Goal: Task Accomplishment & Management: Complete application form

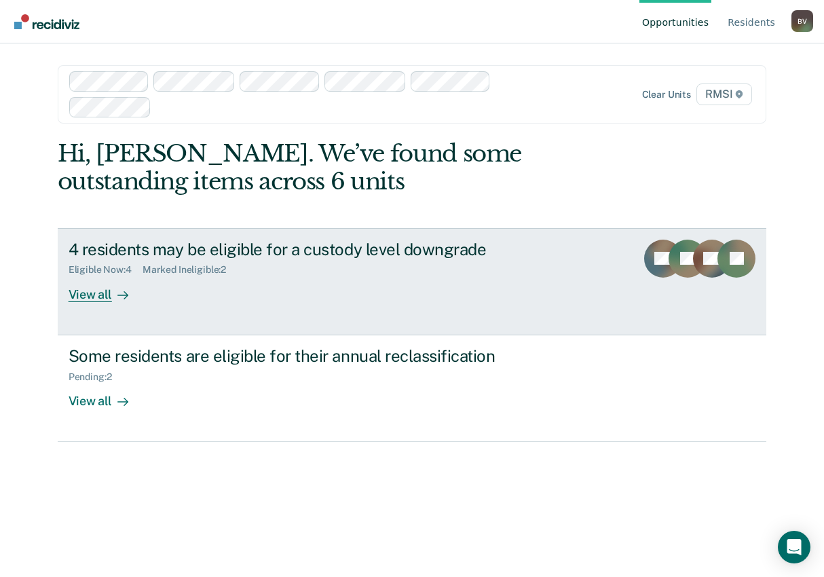
click at [284, 282] on div "4 residents may be eligible for a custody level downgrade Eligible Now : 4 Mark…" at bounding box center [323, 271] width 509 height 62
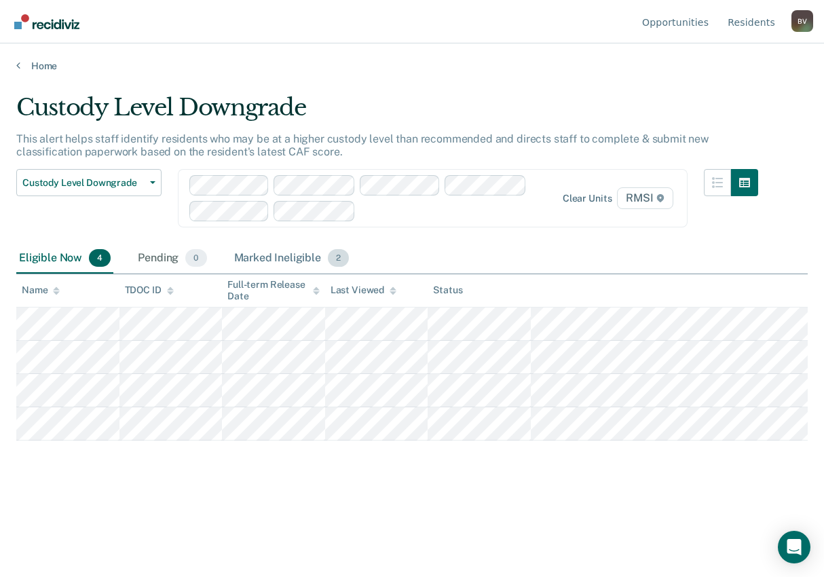
click at [333, 260] on span "2" at bounding box center [338, 258] width 21 height 18
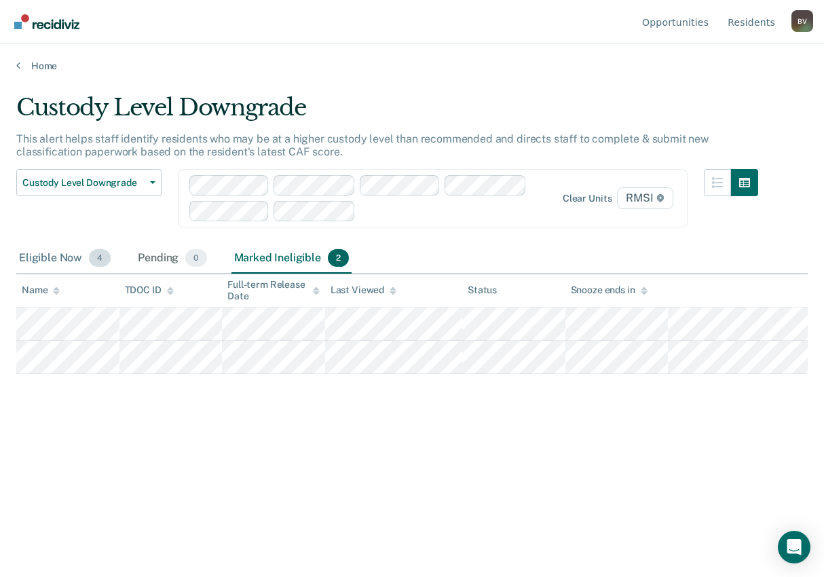
click at [96, 257] on span "4" at bounding box center [100, 258] width 22 height 18
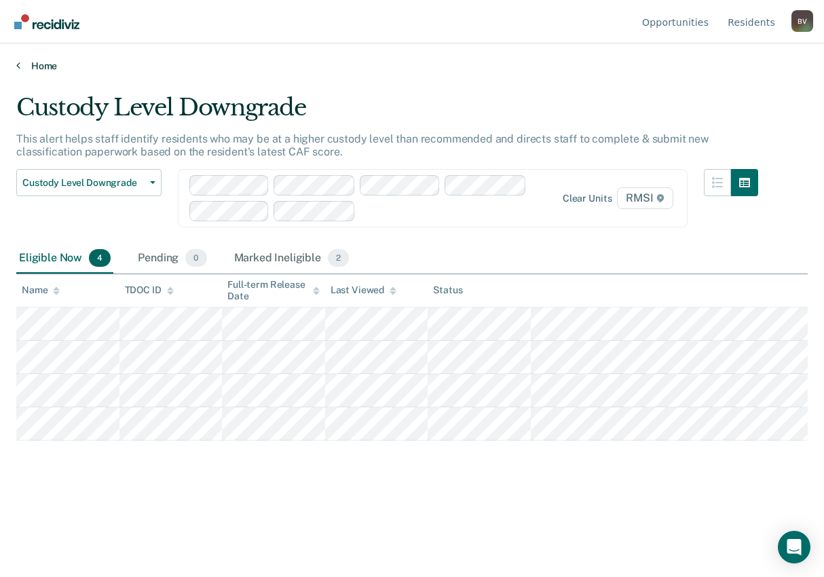
click at [20, 67] on link "Home" at bounding box center [412, 66] width 792 height 12
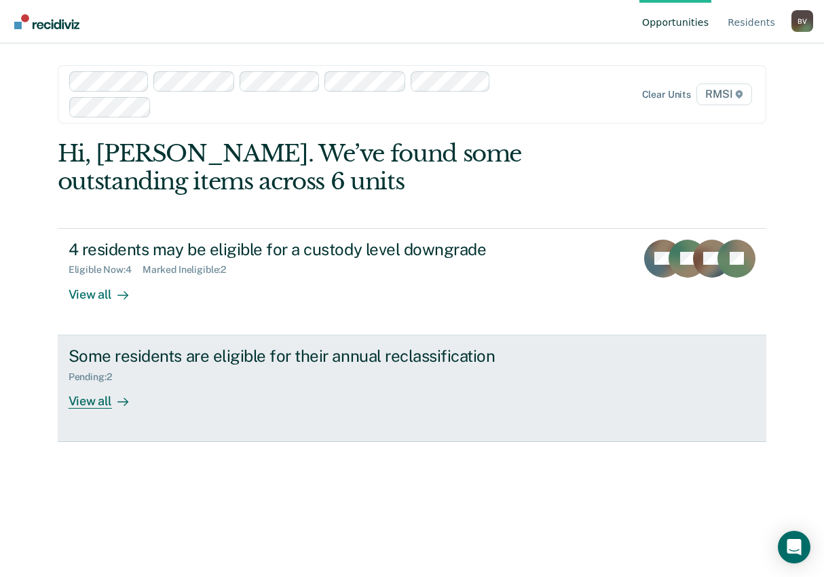
click at [105, 399] on div "View all" at bounding box center [107, 395] width 76 height 26
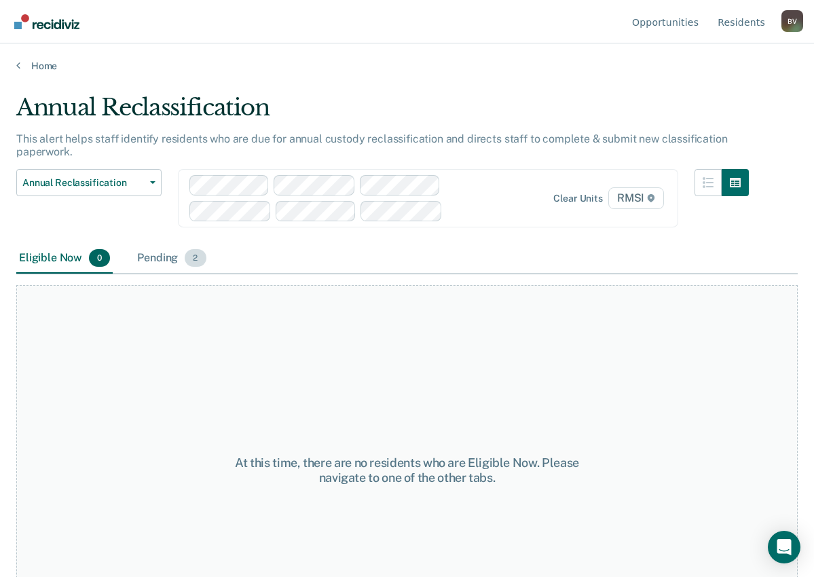
click at [192, 257] on span "2" at bounding box center [195, 258] width 21 height 18
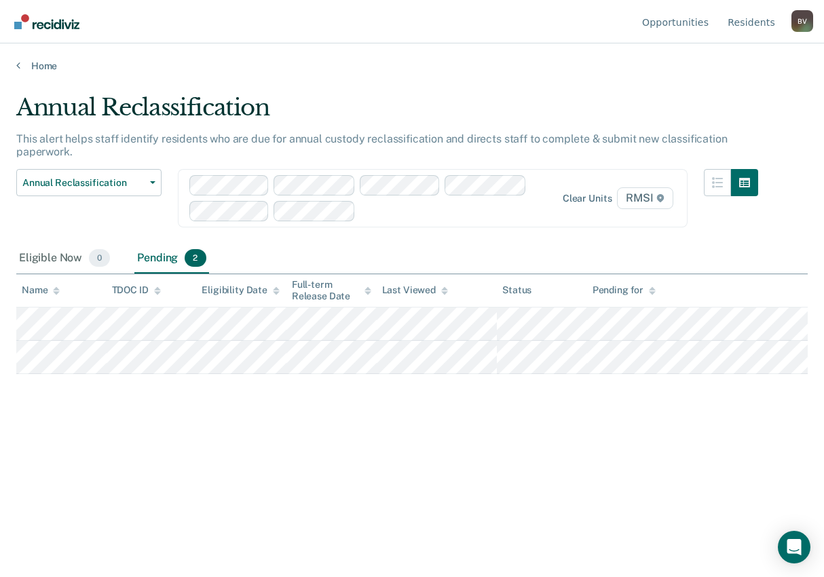
click at [494, 469] on div "Annual Reclassification This alert helps staff identify residents who are due f…" at bounding box center [412, 285] width 792 height 382
click at [18, 67] on icon at bounding box center [18, 65] width 4 height 11
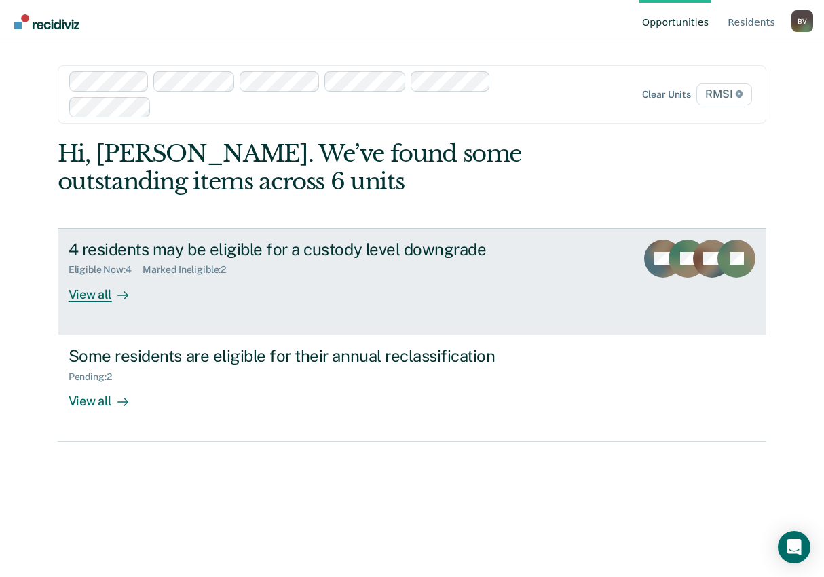
click at [230, 255] on div "4 residents may be eligible for a custody level downgrade" at bounding box center [307, 250] width 477 height 20
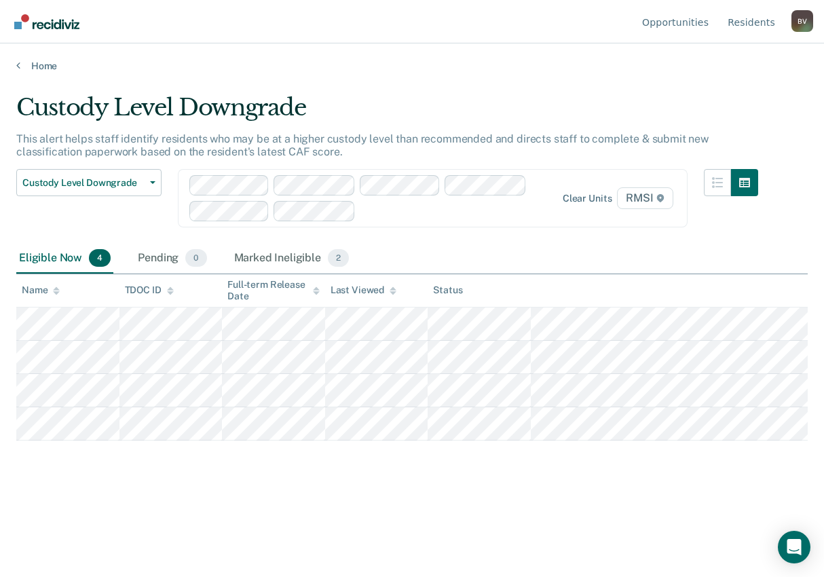
click at [143, 517] on div "Custody Level Downgrade This alert helps staff identify residents who may be at…" at bounding box center [412, 306] width 792 height 425
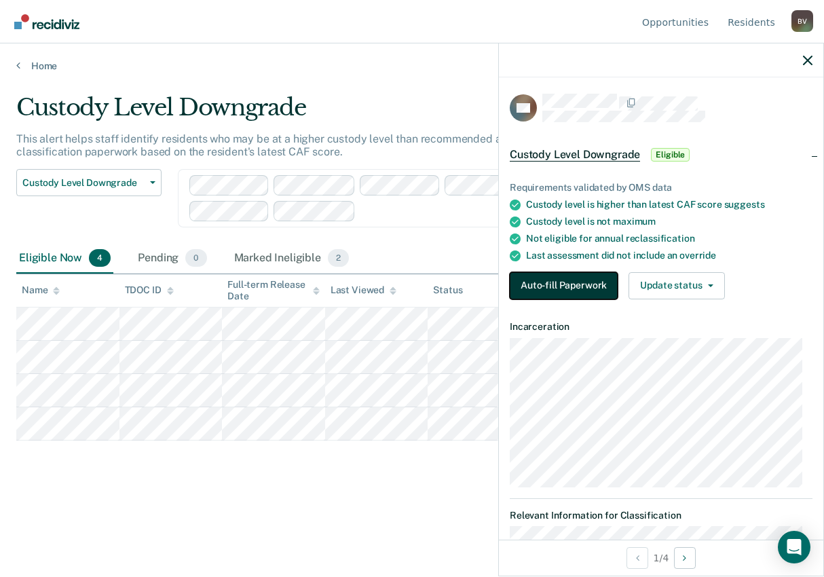
click at [556, 287] on button "Auto-fill Paperwork" at bounding box center [564, 285] width 108 height 27
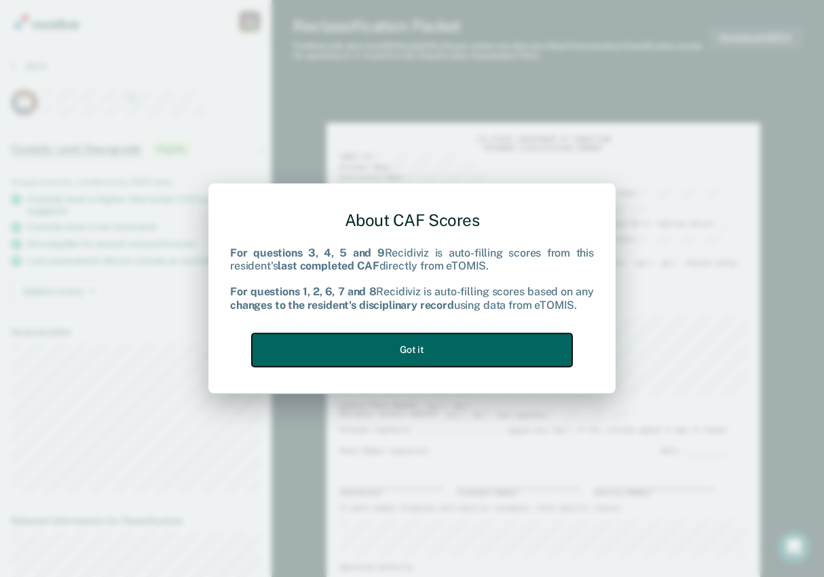
click at [394, 349] on button "Got it" at bounding box center [412, 349] width 320 height 33
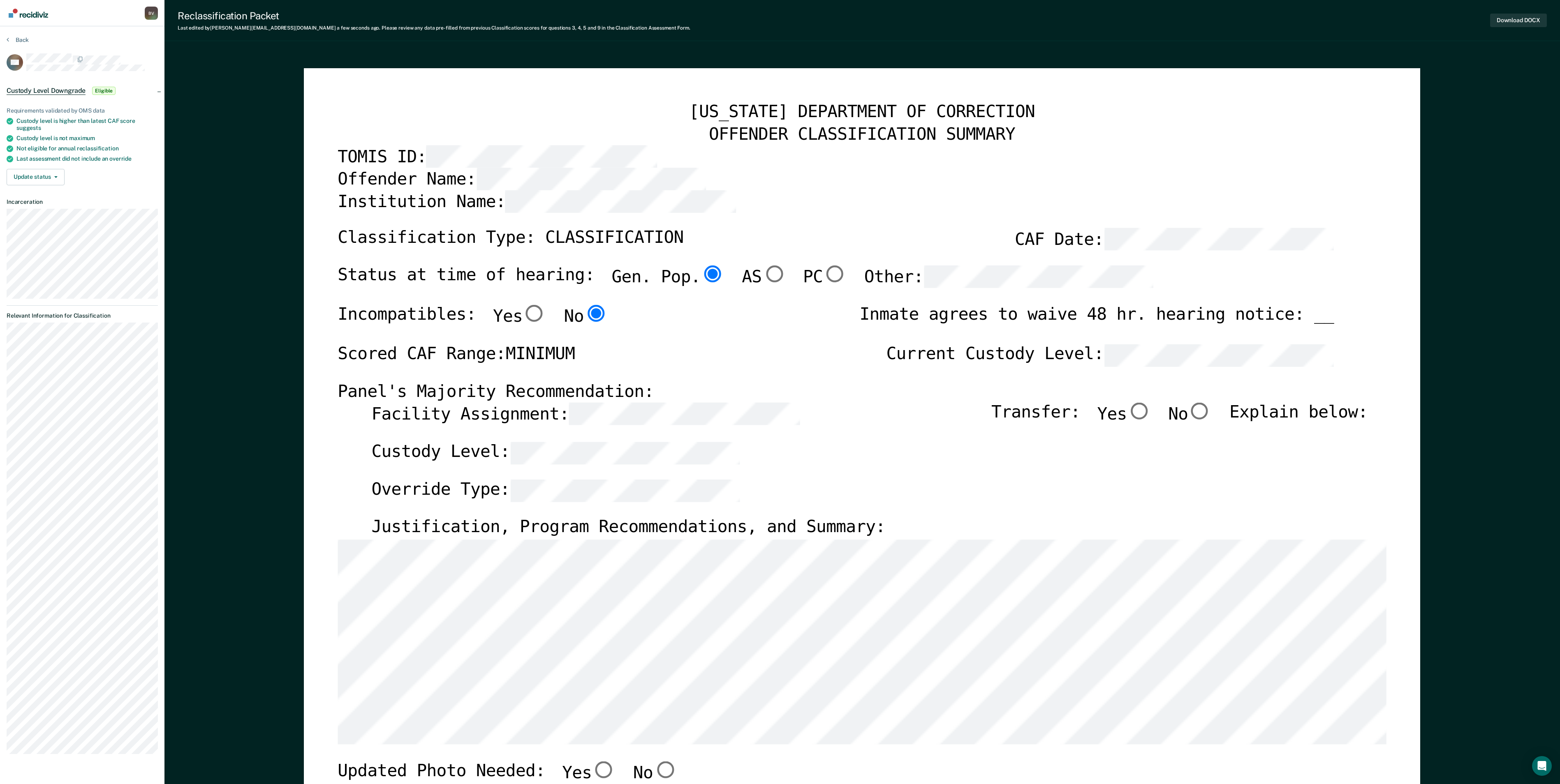
click at [499, 349] on input "No" at bounding box center [1200, 412] width 24 height 17
type textarea "x"
radio input "true"
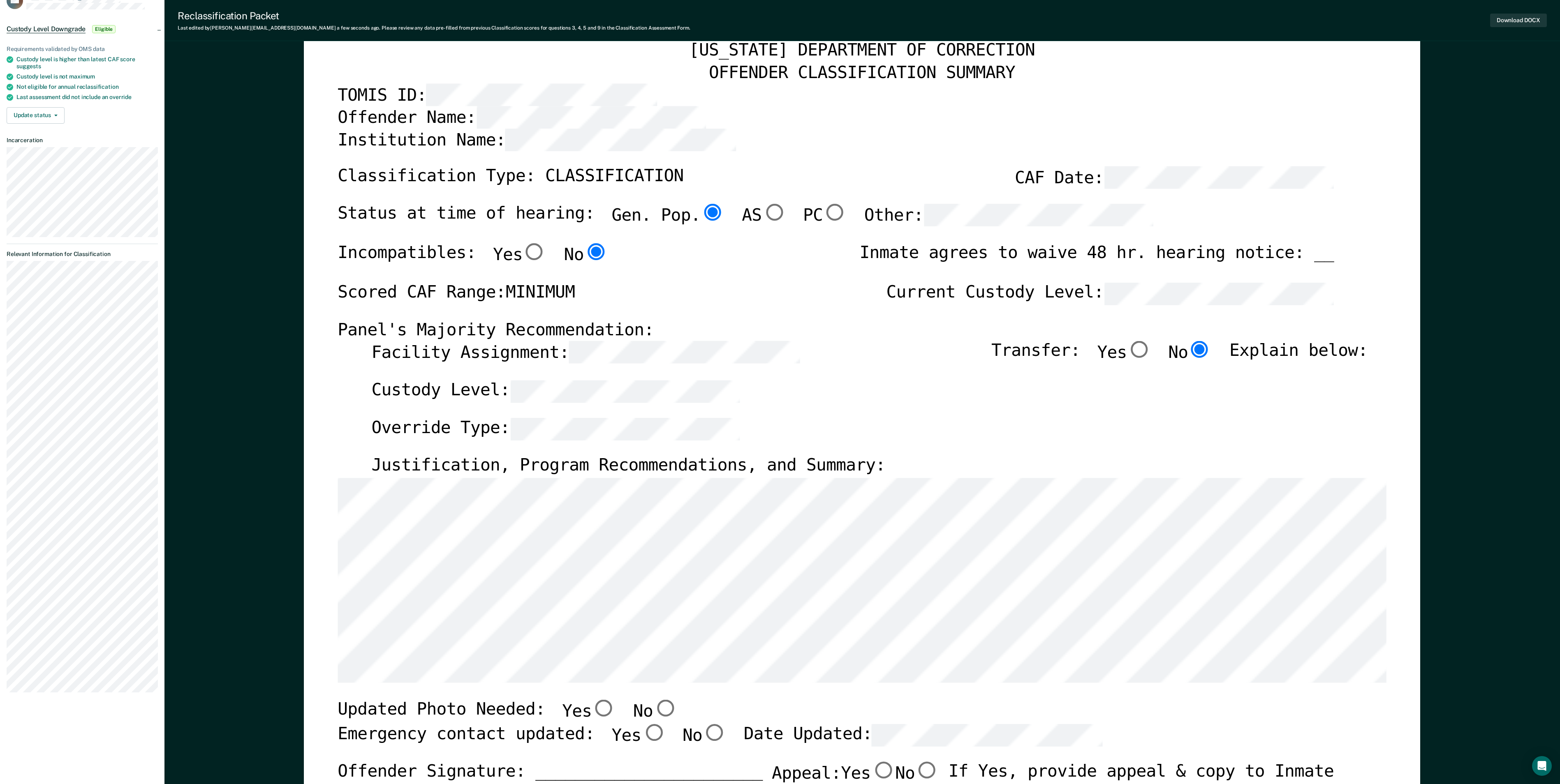
scroll to position [165, 0]
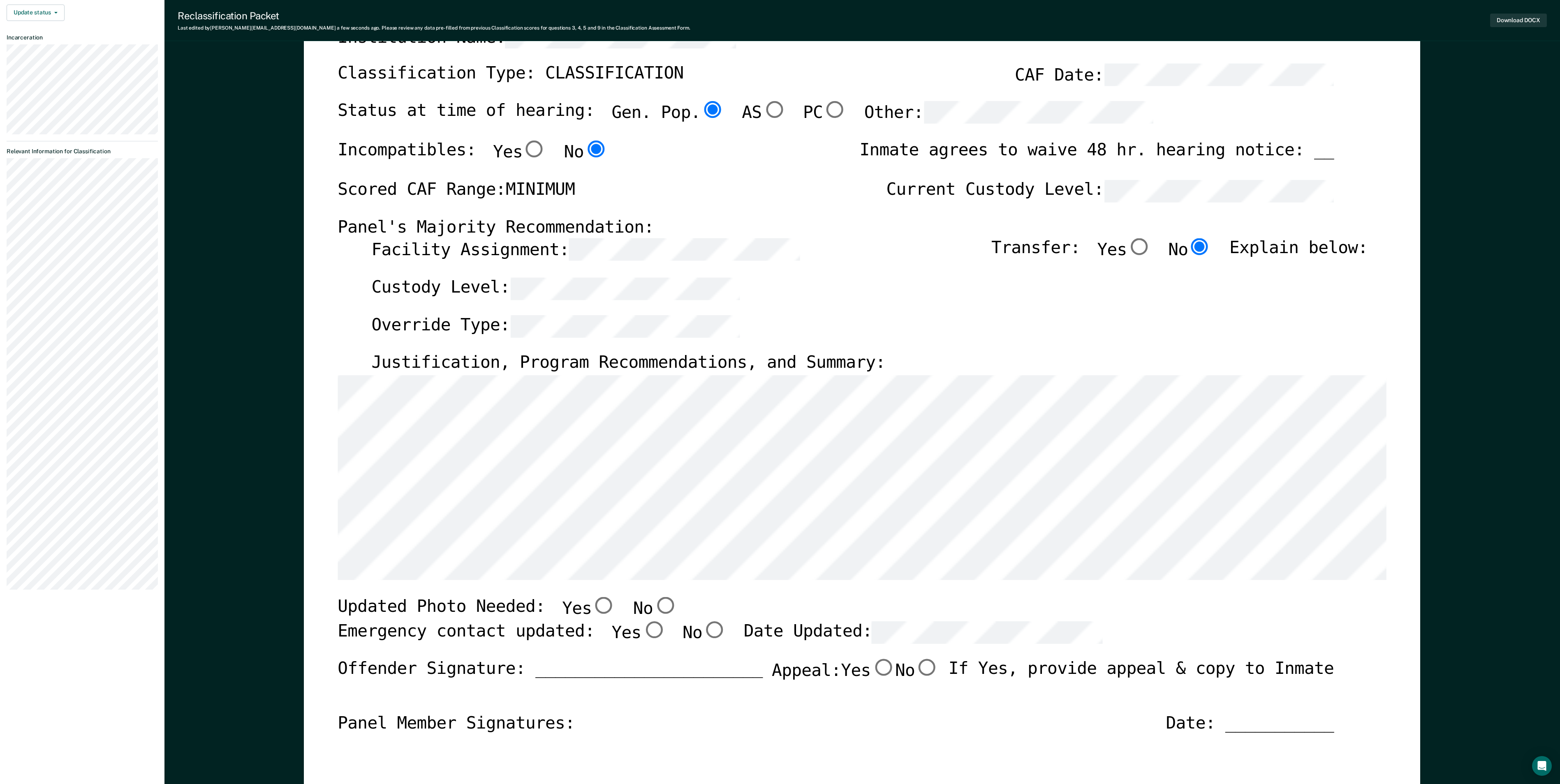
click at [487, 246] on label "Facility Assignment:" at bounding box center [586, 251] width 428 height 24
click at [499, 122] on div "Status at time of hearing: Gen. Pop. AS PC Other:" at bounding box center [836, 121] width 996 height 39
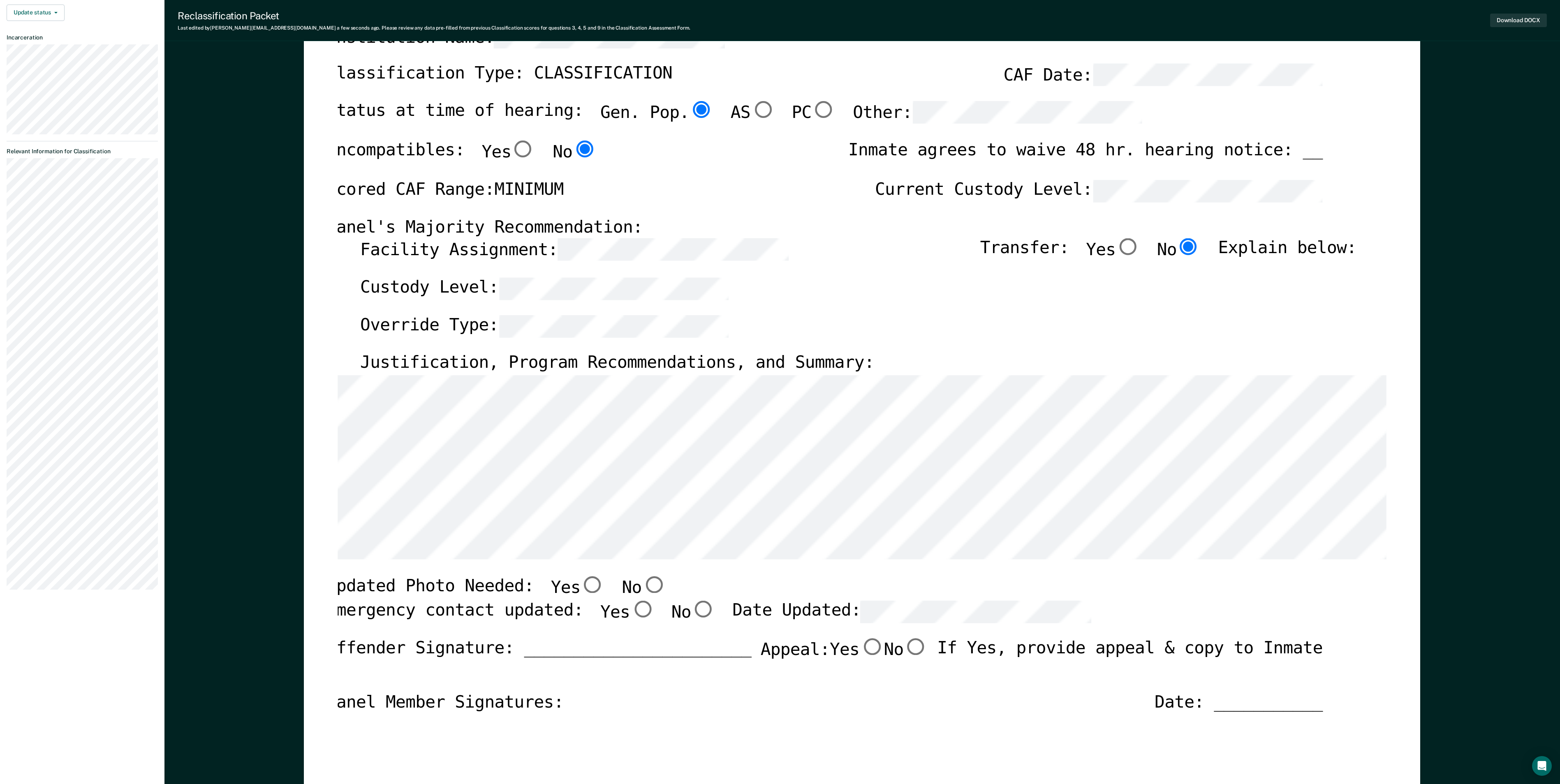
scroll to position [0, 5]
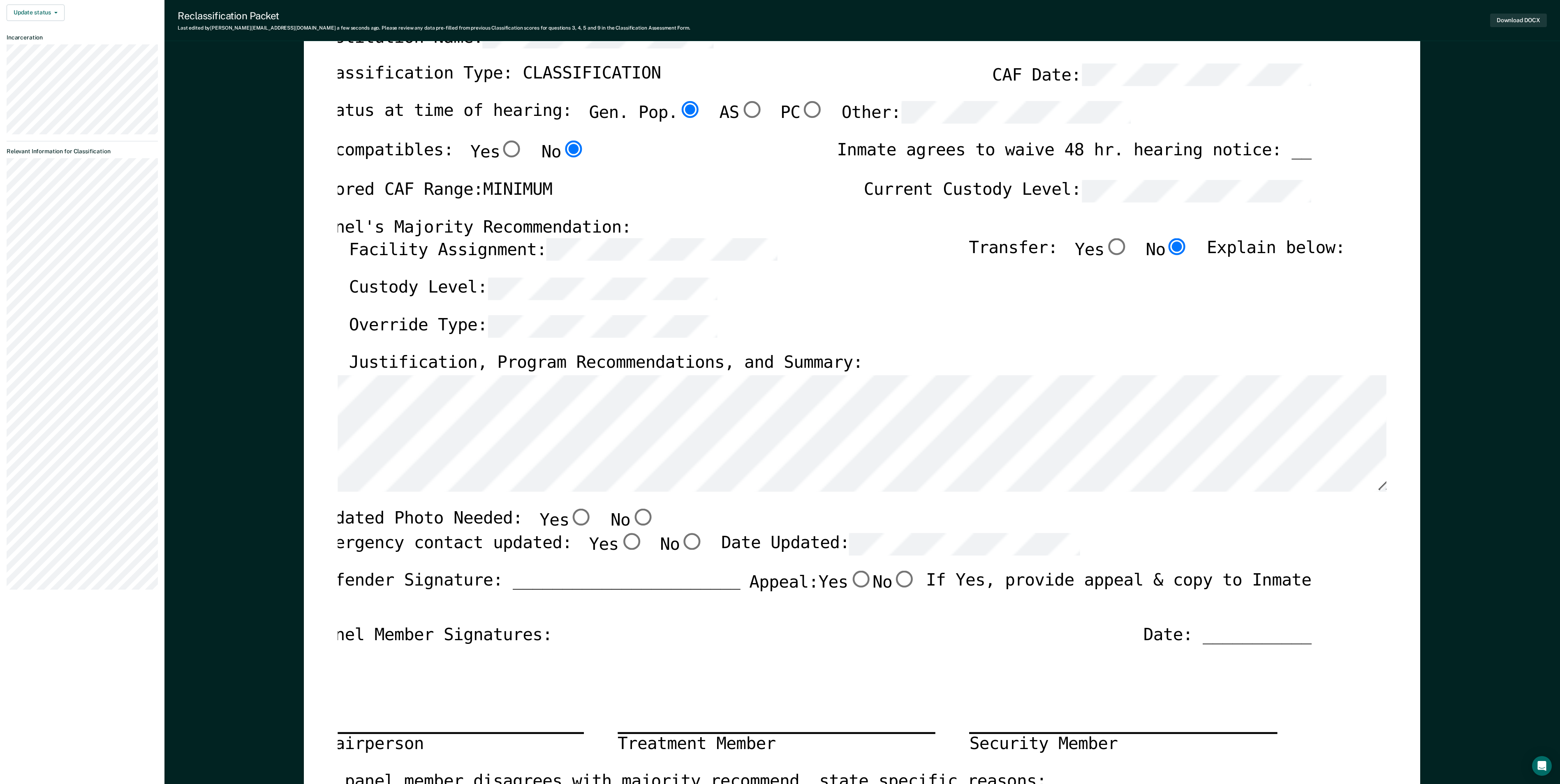
click at [499, 349] on input "No" at bounding box center [643, 517] width 24 height 17
type textarea "x"
radio input "true"
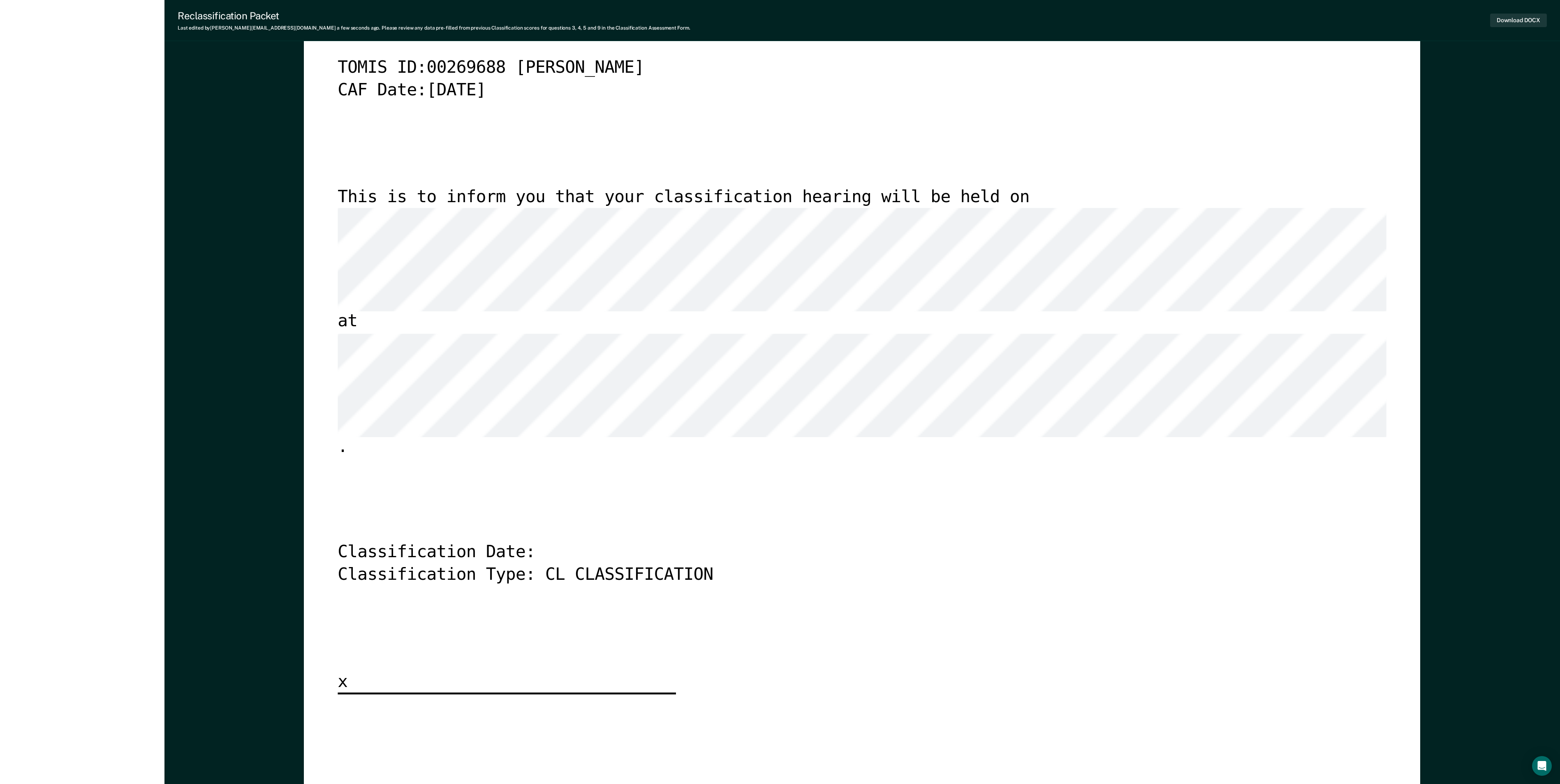
scroll to position [4028, 0]
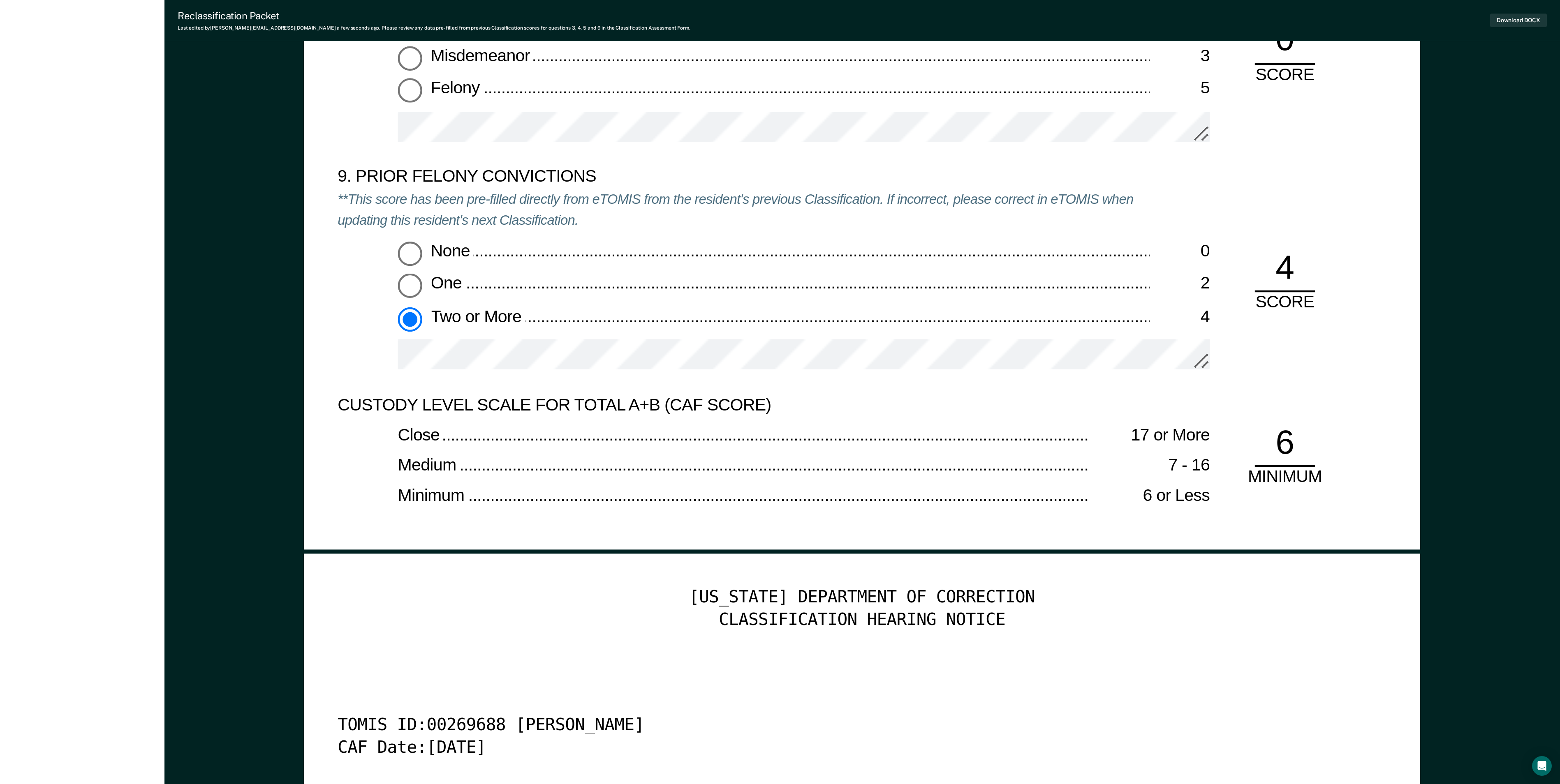
click at [499, 349] on div "CLASSIFICATION HEARING NOTICE" at bounding box center [862, 621] width 1048 height 22
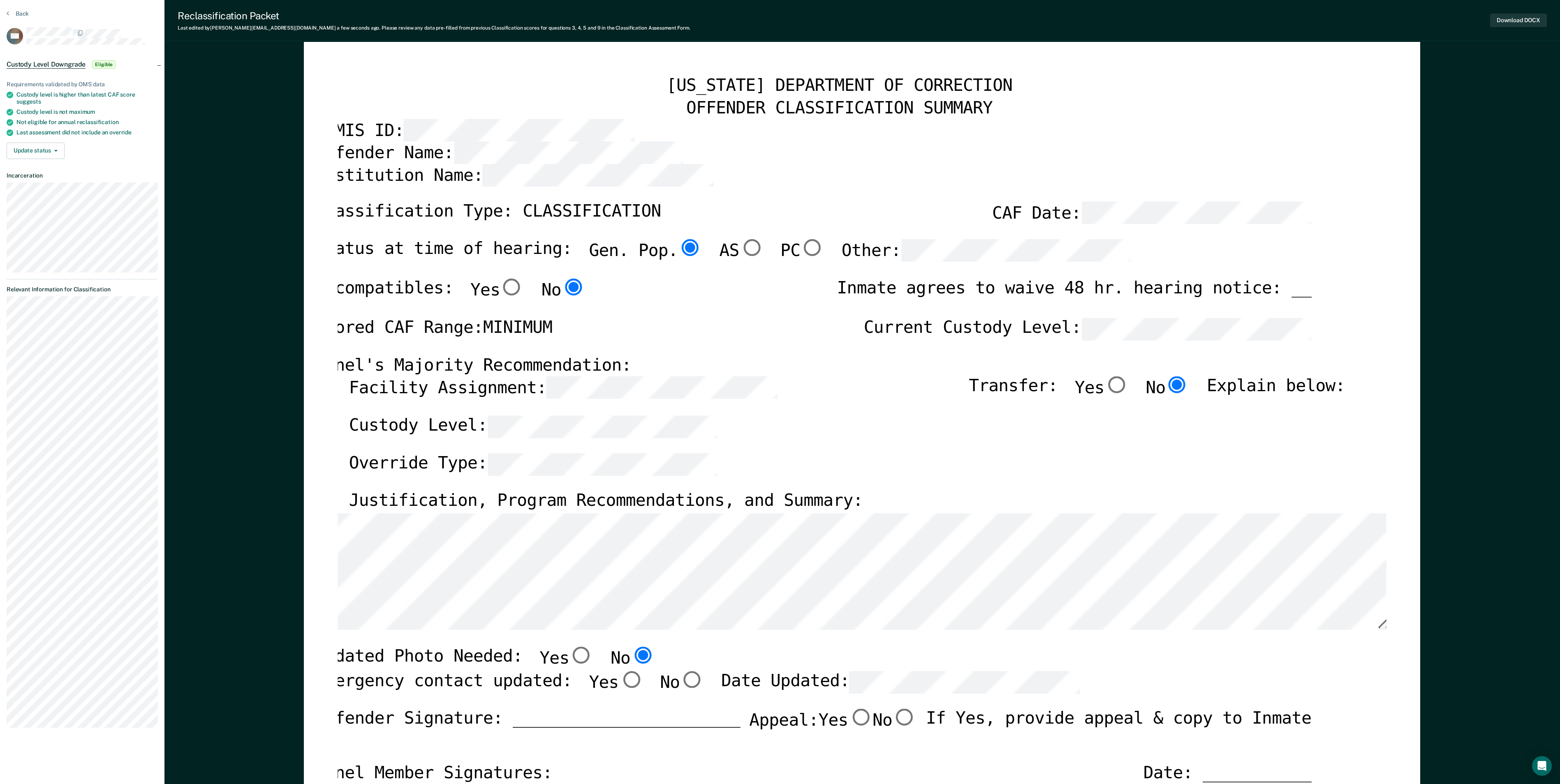
scroll to position [0, 0]
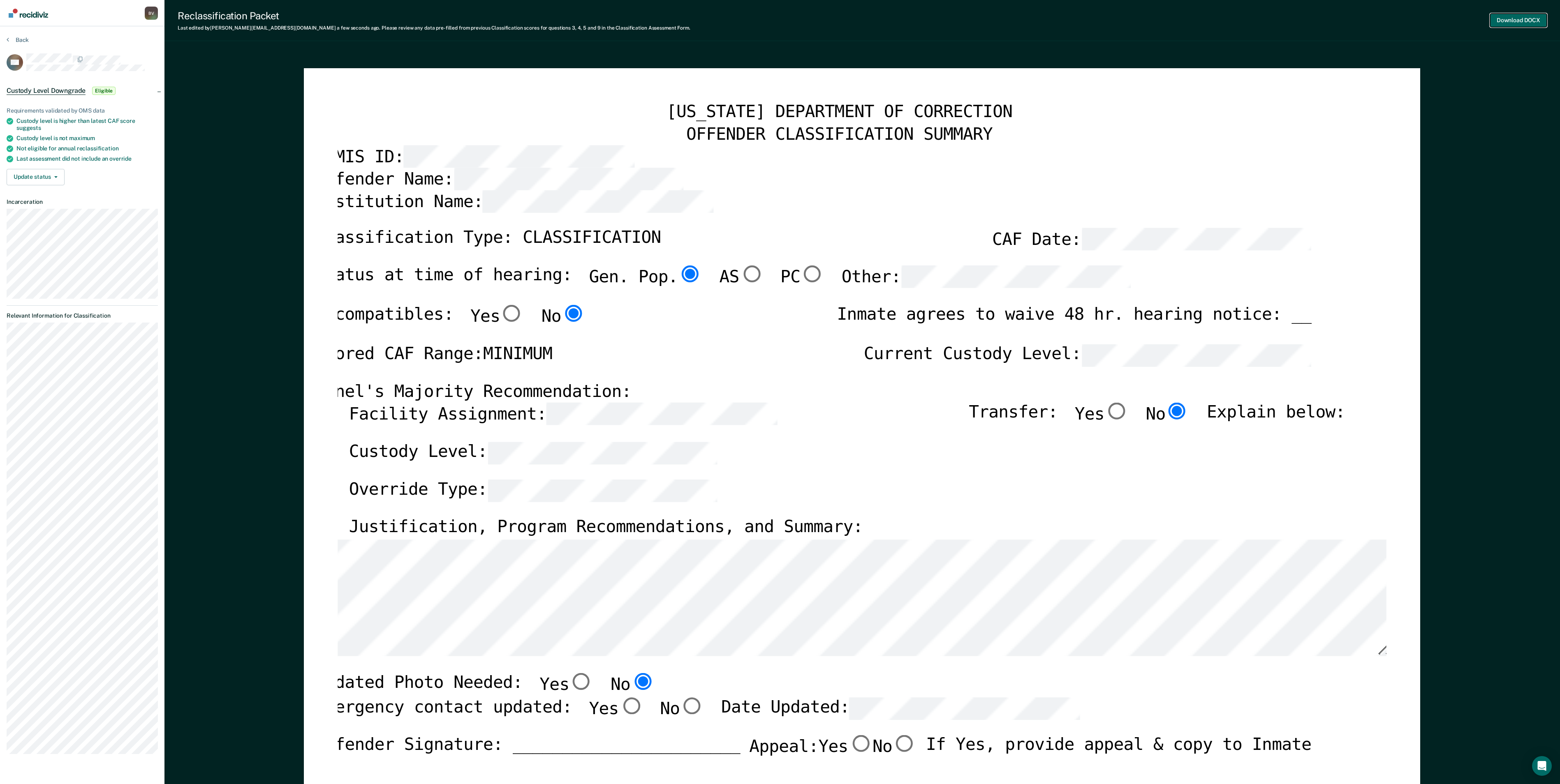
click at [499, 21] on button "Download DOCX" at bounding box center [1519, 20] width 57 height 13
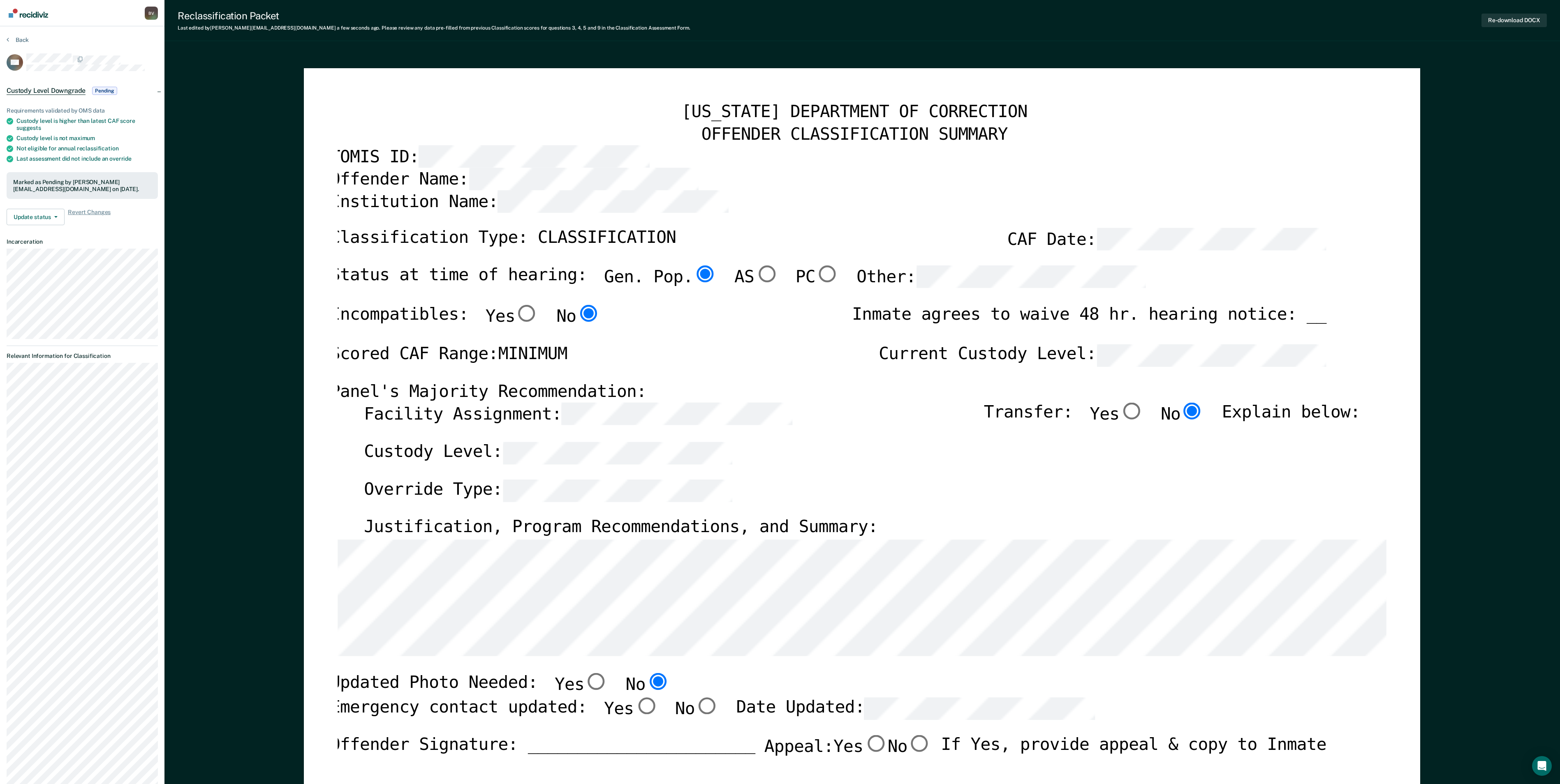
click at [499, 197] on div "Institution Name:" at bounding box center [828, 210] width 996 height 38
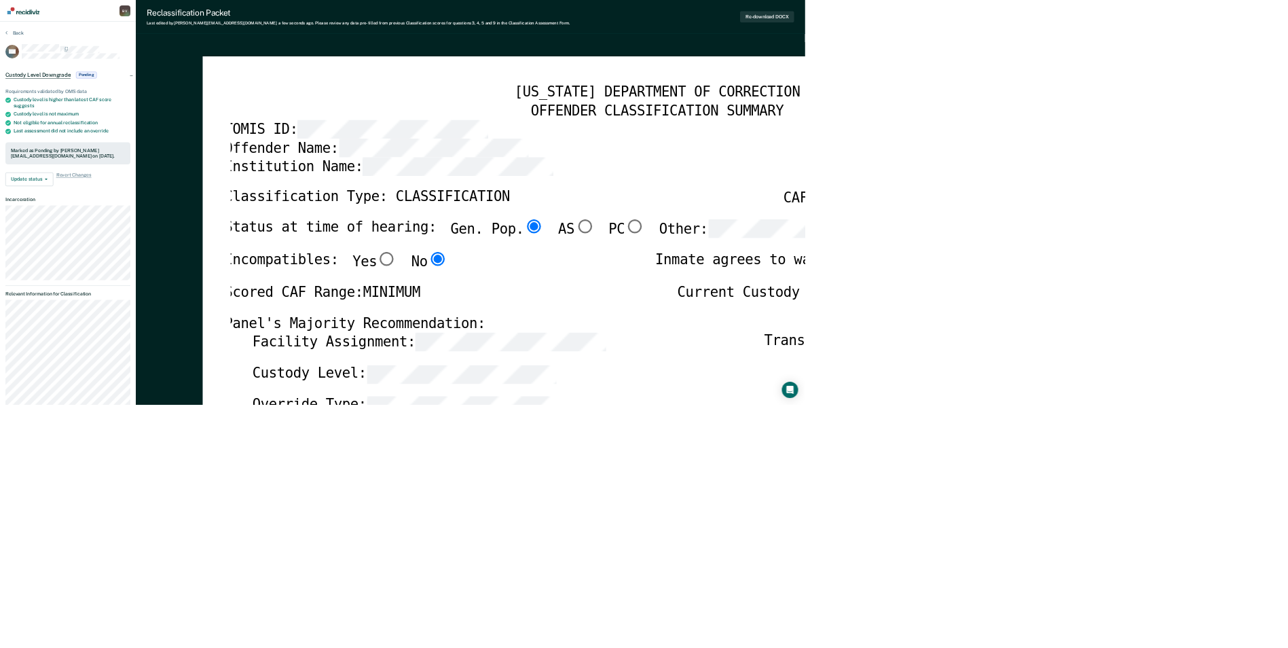
scroll to position [0, 2]
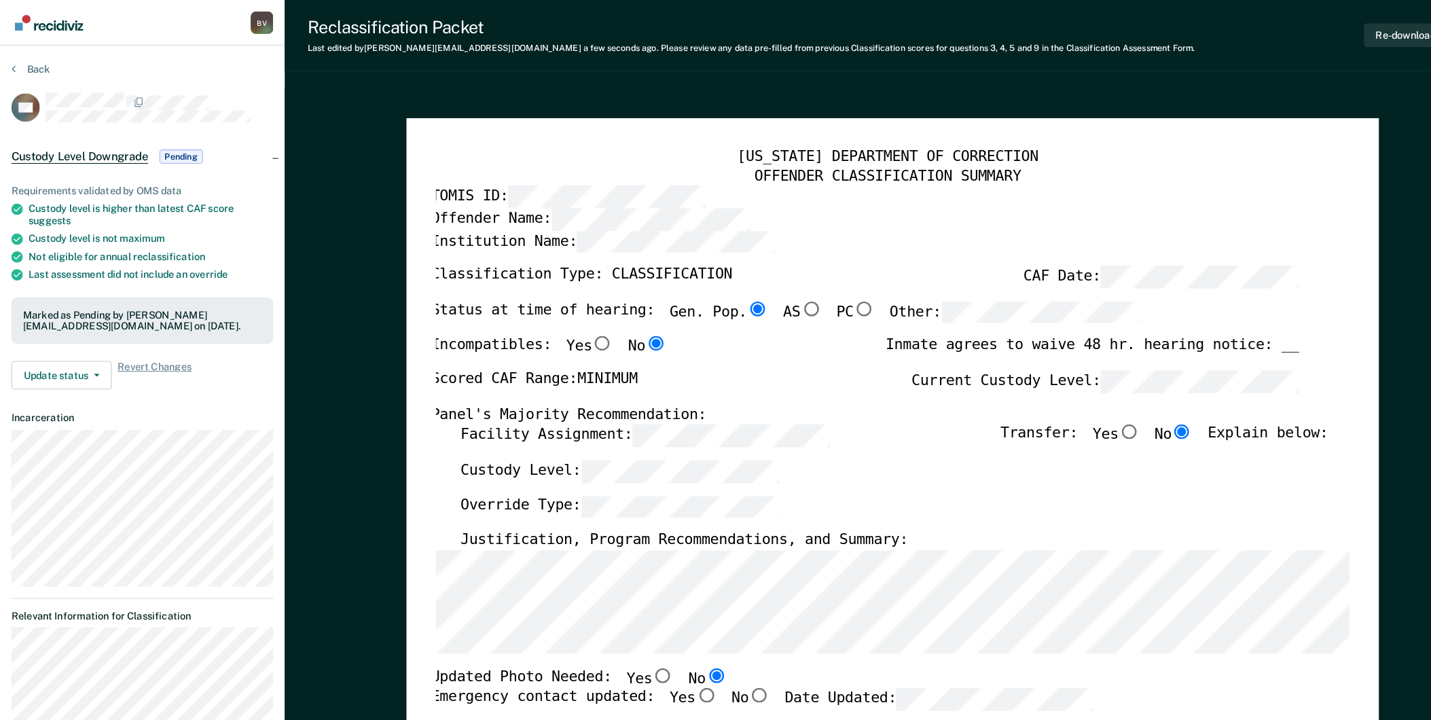
type textarea "x"
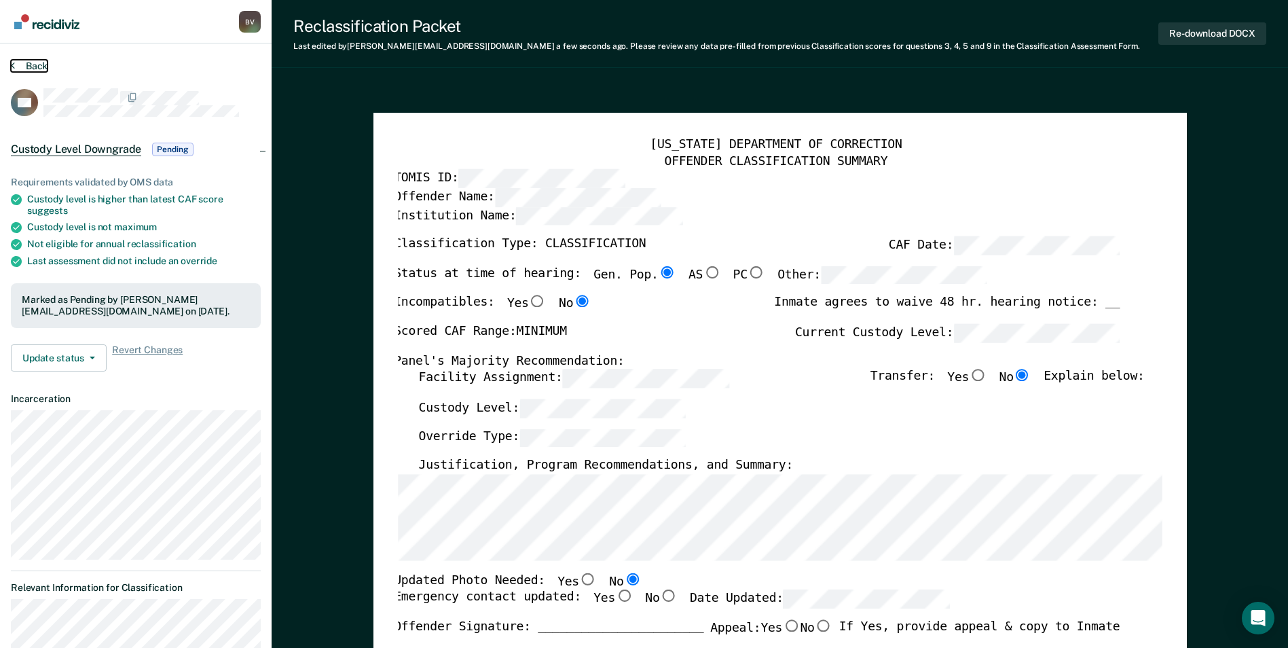
click at [14, 66] on icon at bounding box center [13, 65] width 4 height 11
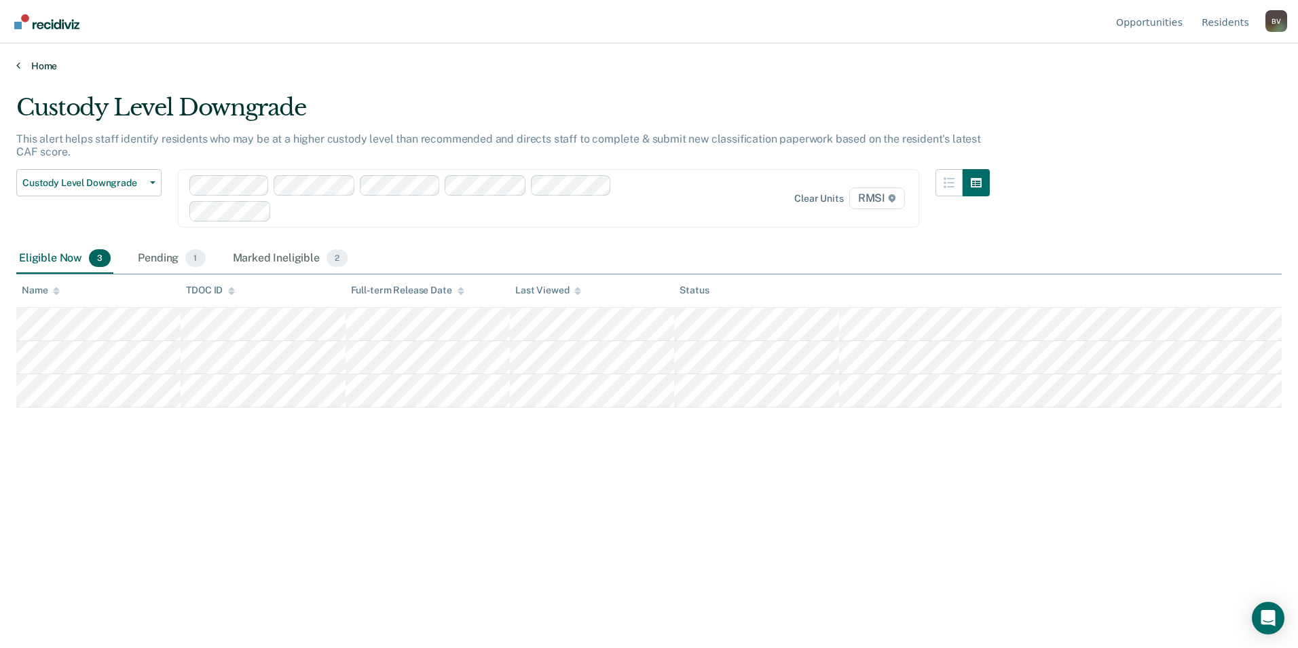
click at [19, 61] on icon at bounding box center [18, 65] width 4 height 11
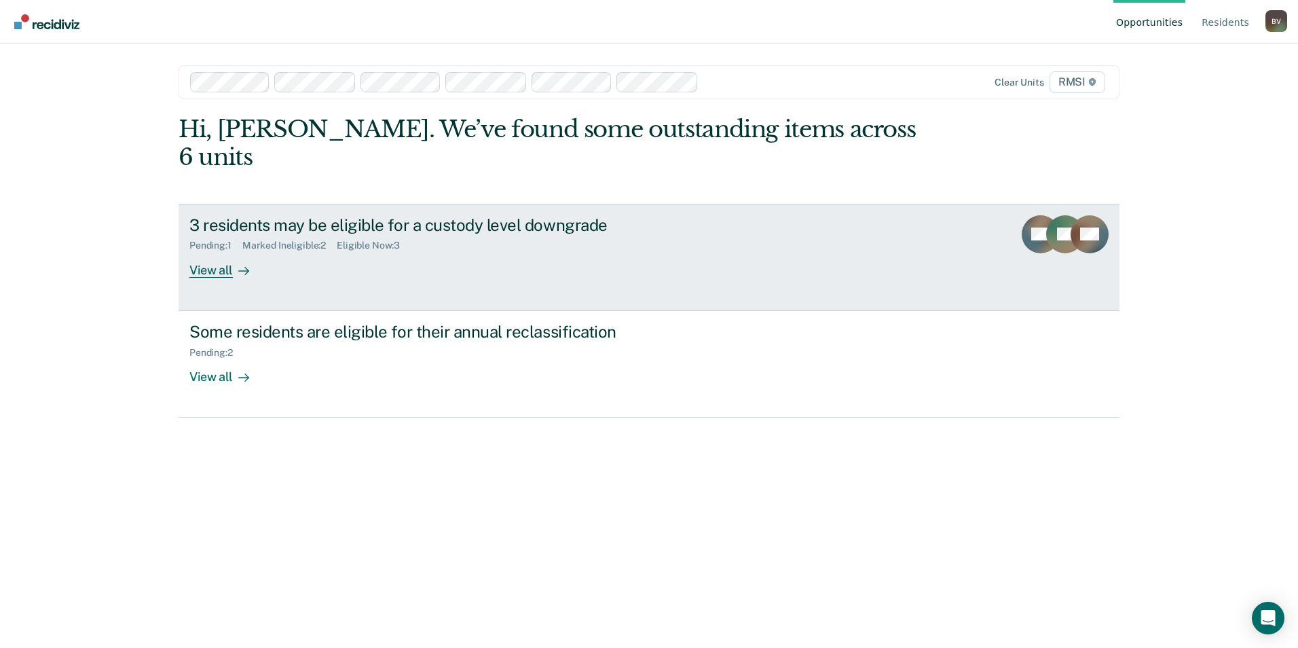
click at [700, 221] on link "3 residents may be eligible for a custody level downgrade Pending : 1 Marked In…" at bounding box center [649, 257] width 941 height 107
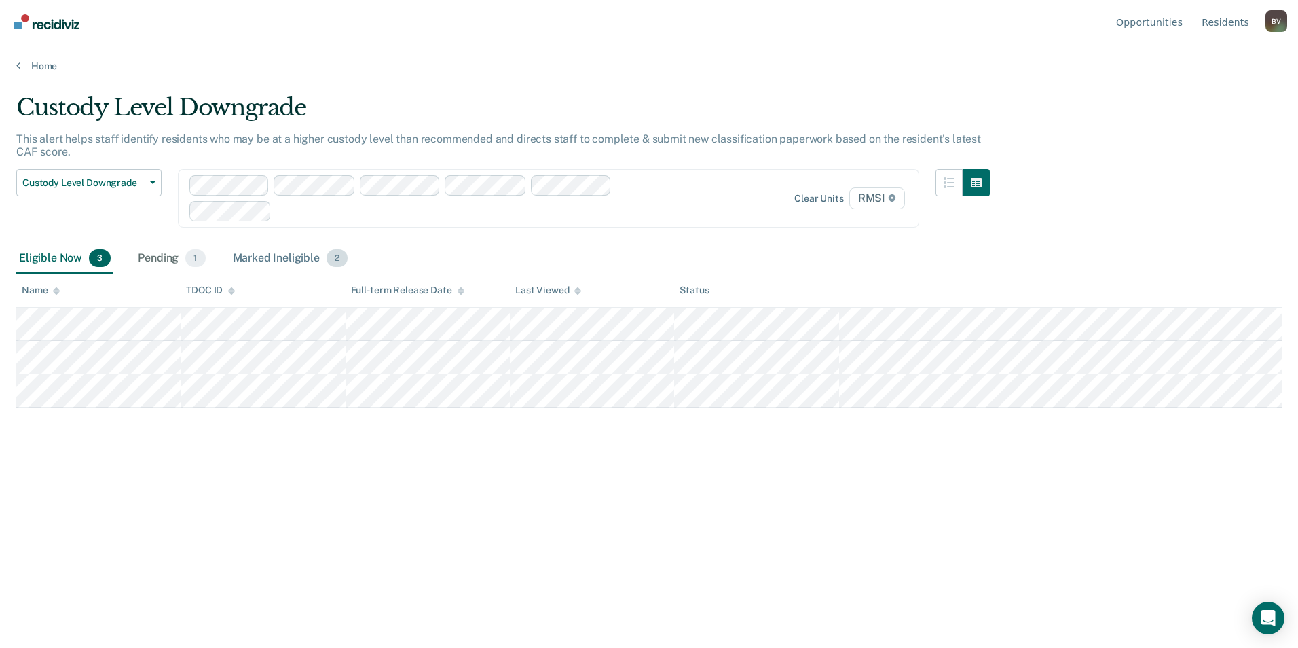
click at [338, 257] on span "2" at bounding box center [337, 258] width 21 height 18
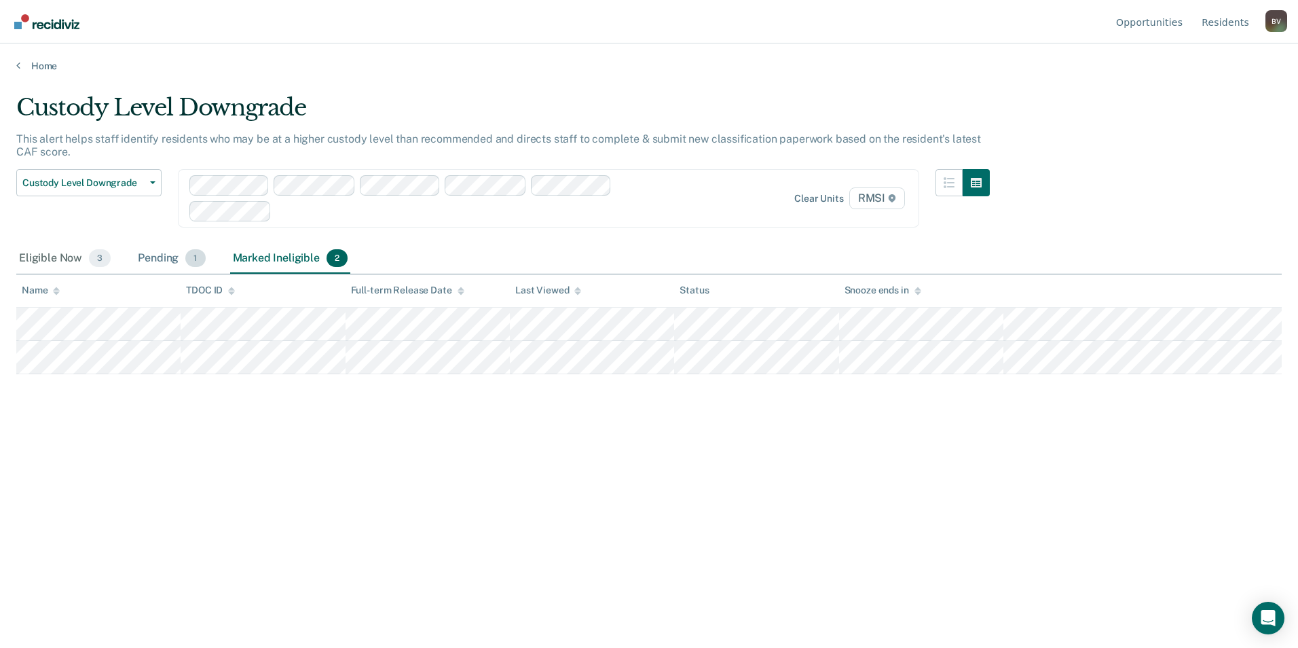
click at [195, 258] on span "1" at bounding box center [195, 258] width 20 height 18
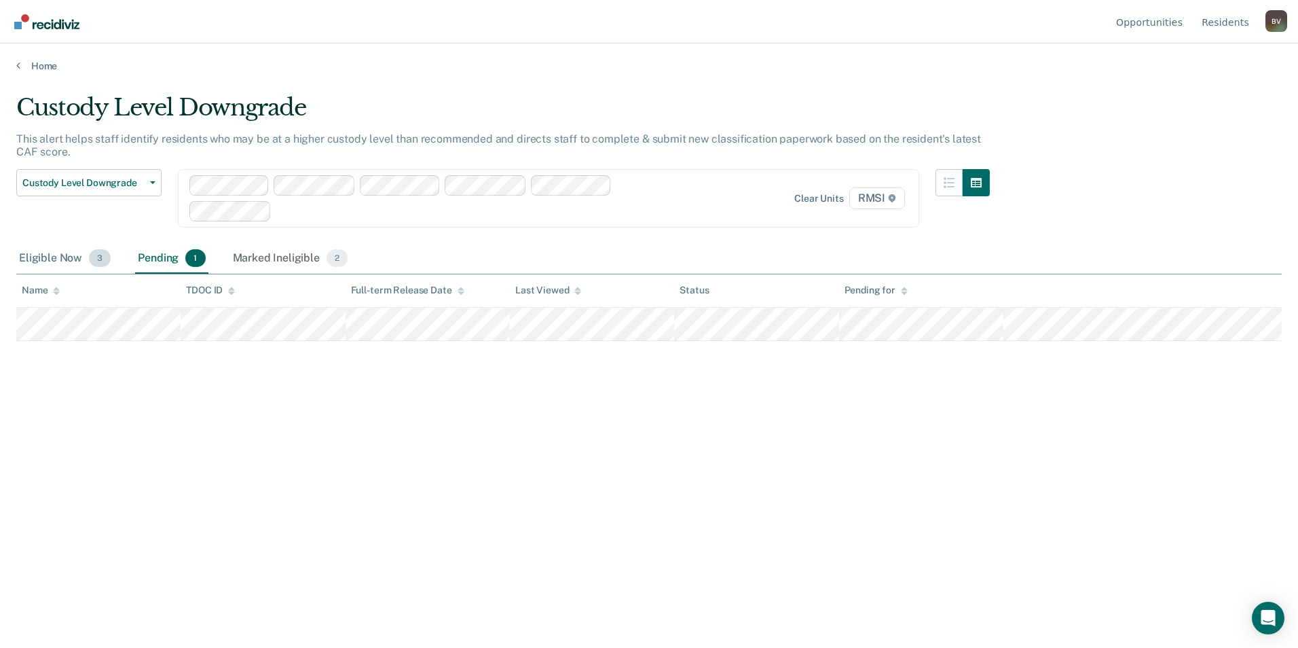
click at [96, 258] on span "3" at bounding box center [100, 258] width 22 height 18
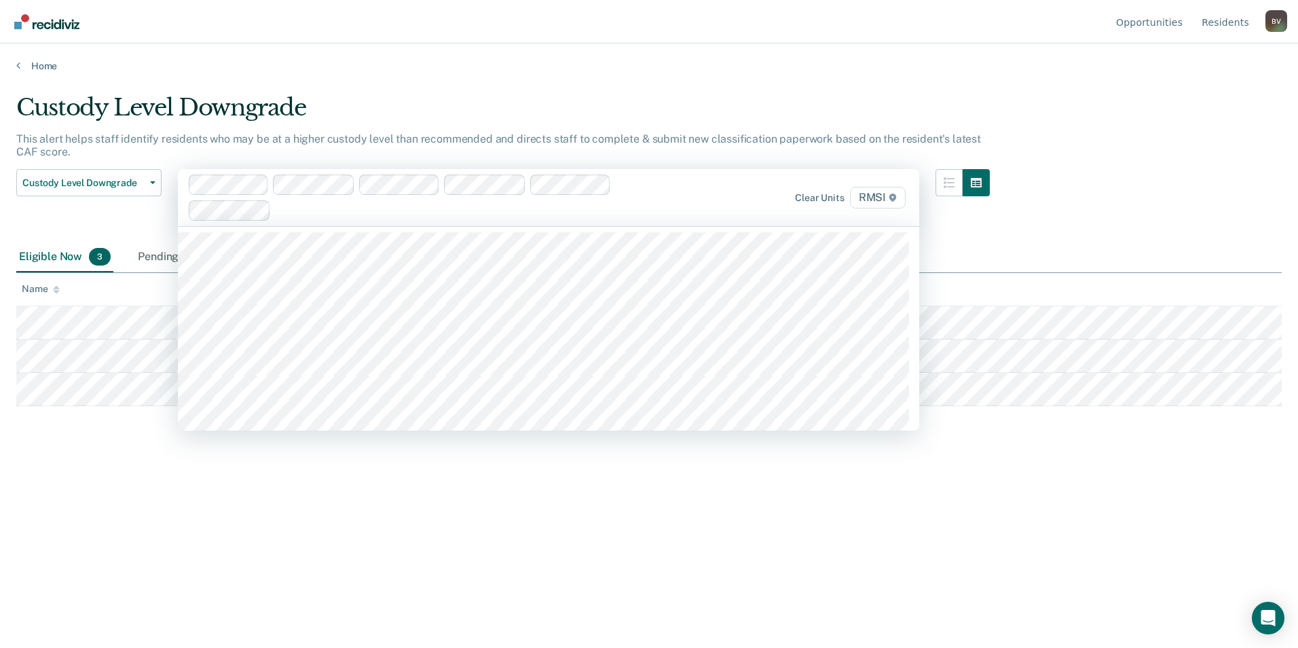
click at [420, 224] on div "Clear units RMSI" at bounding box center [548, 197] width 741 height 57
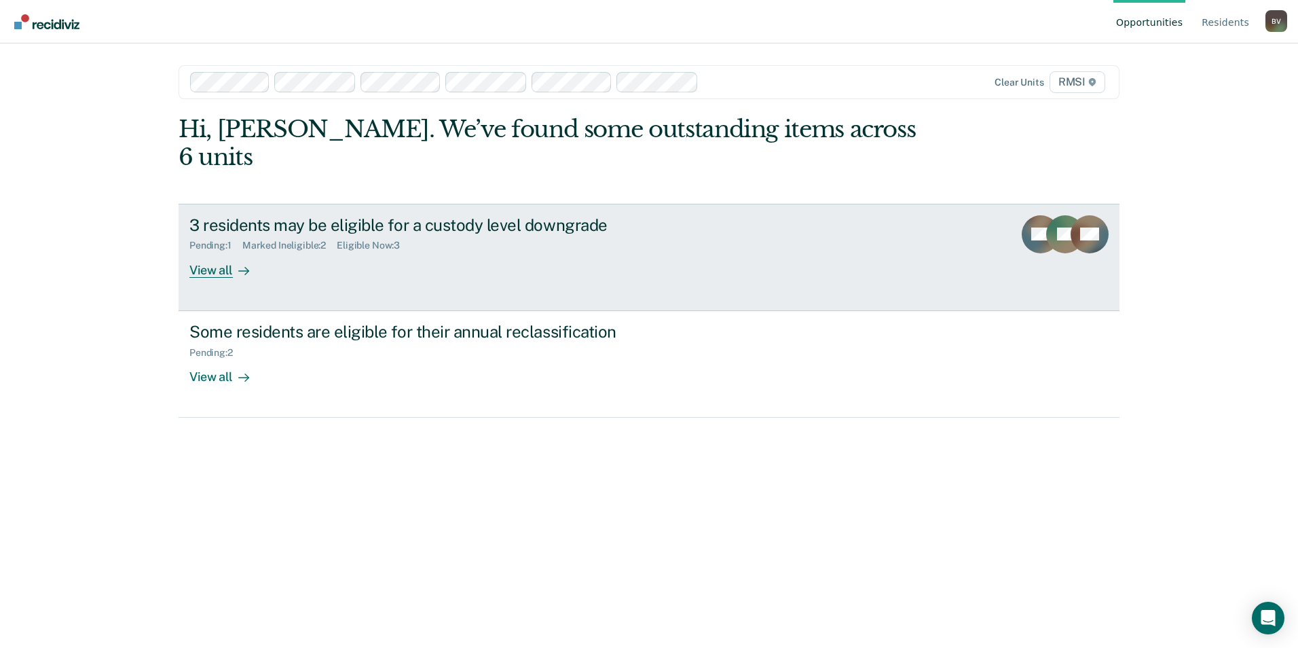
click at [824, 226] on icon at bounding box center [1062, 246] width 53 height 41
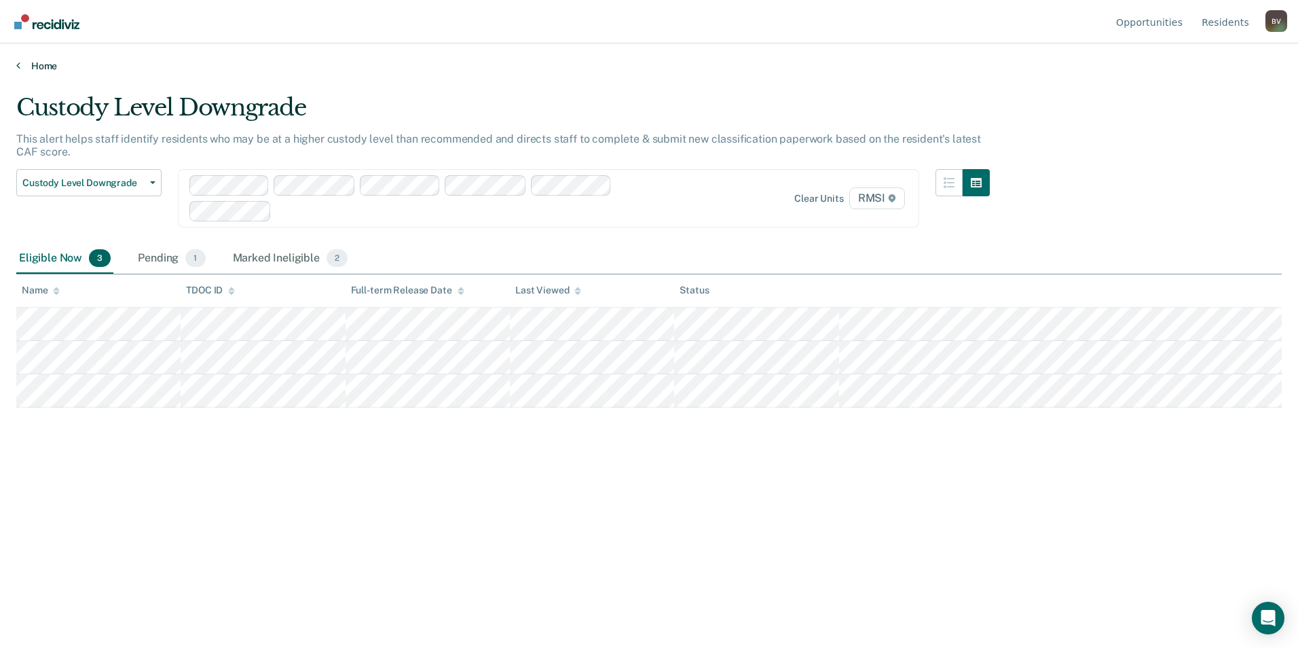
click at [19, 62] on icon at bounding box center [18, 65] width 4 height 11
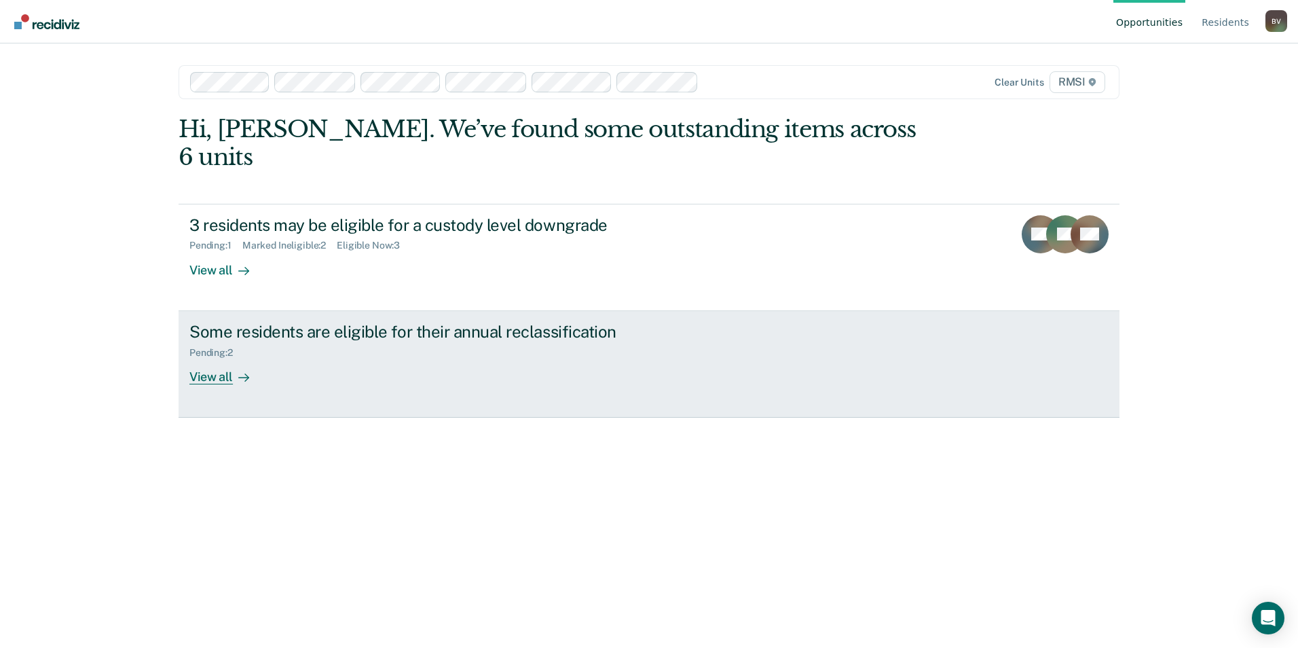
click at [233, 369] on div at bounding box center [241, 377] width 16 height 16
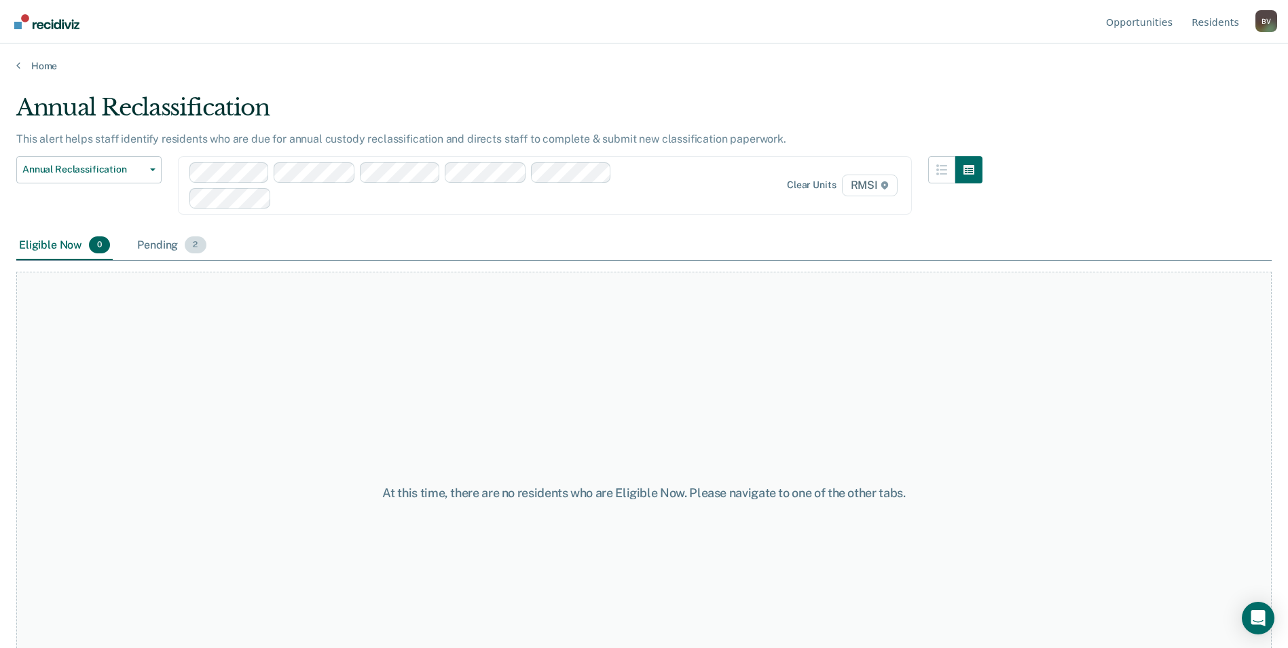
click at [195, 245] on span "2" at bounding box center [195, 245] width 21 height 18
